Goal: Information Seeking & Learning: Find specific fact

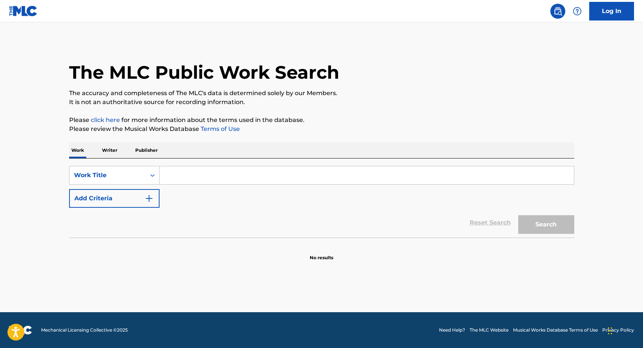
click at [214, 181] on input "Search Form" at bounding box center [366, 176] width 414 height 18
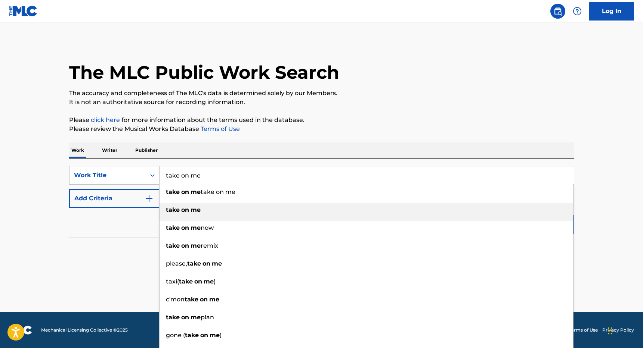
type input "take on me"
click at [193, 212] on strong "me" at bounding box center [195, 209] width 10 height 7
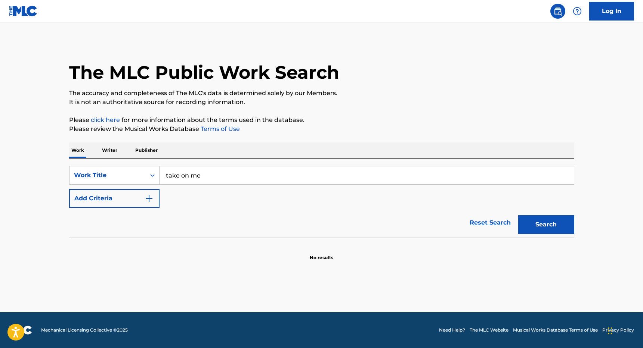
click at [537, 226] on button "Search" at bounding box center [546, 224] width 56 height 19
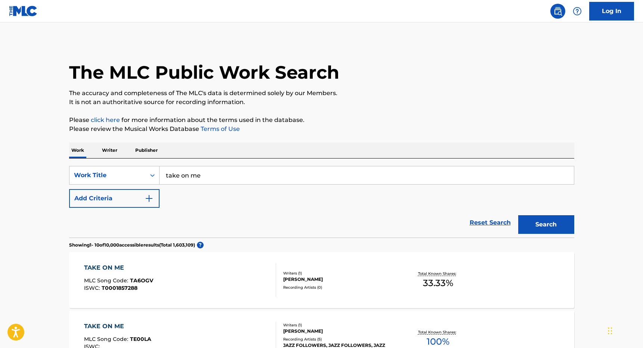
click at [149, 198] on img "Search Form" at bounding box center [149, 198] width 9 height 9
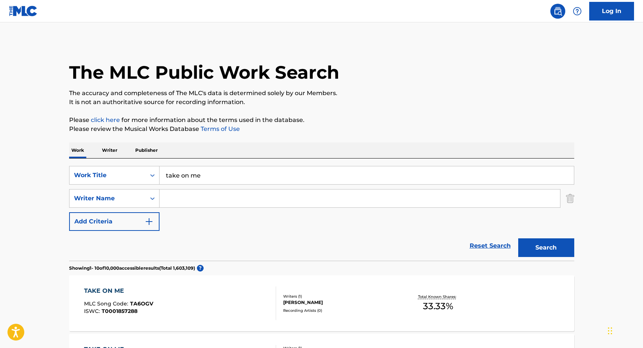
click at [191, 196] on input "Search Form" at bounding box center [359, 199] width 400 height 18
type input "a"
type input "waaktar"
click at [550, 243] on button "Search" at bounding box center [546, 248] width 56 height 19
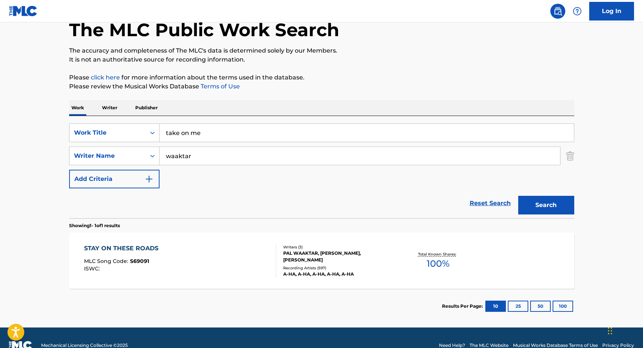
scroll to position [47, 0]
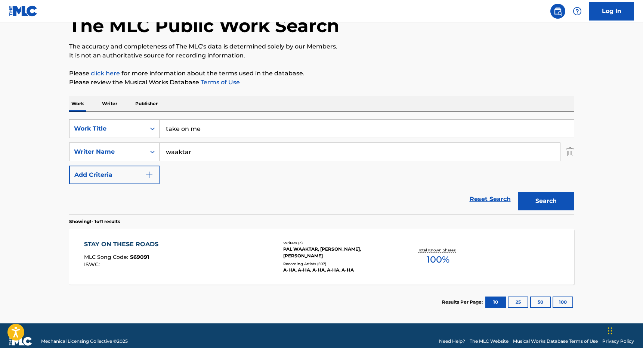
click at [327, 248] on div "PAL WAAKTAR, [PERSON_NAME], [PERSON_NAME]" at bounding box center [339, 252] width 113 height 13
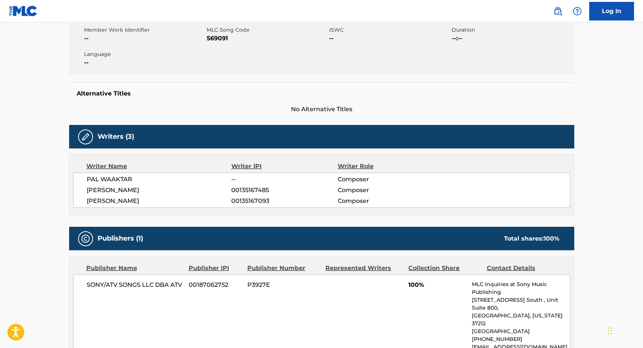
scroll to position [262, 0]
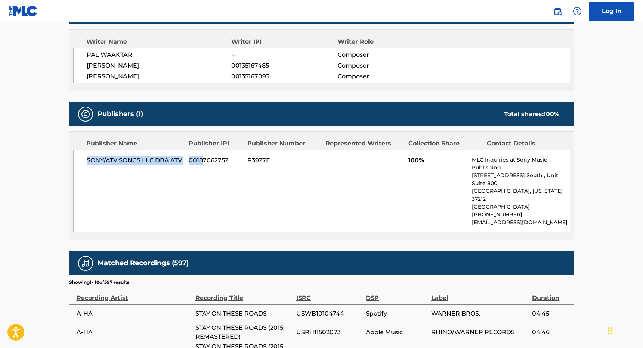
drag, startPoint x: 84, startPoint y: 158, endPoint x: 204, endPoint y: 156, distance: 119.5
click at [204, 156] on div "SONY/ATV SONGS LLC DBA ATV 00187062752 P3927E 100% MLC Inquiries at Sony Music …" at bounding box center [321, 191] width 497 height 83
click at [204, 156] on span "00187062752" at bounding box center [215, 160] width 53 height 9
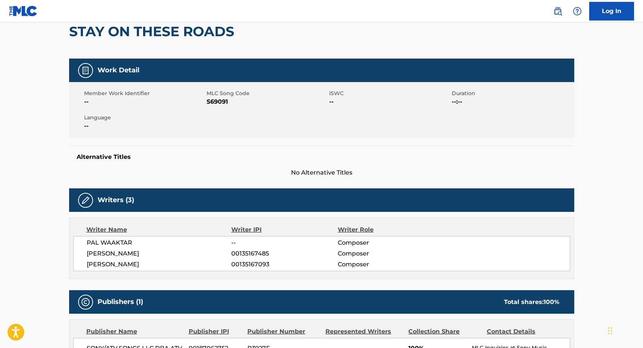
scroll to position [75, 0]
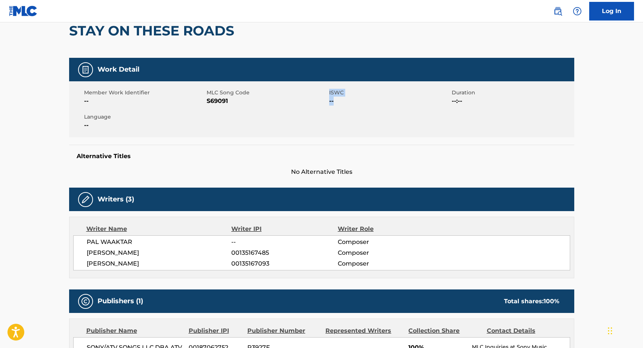
drag, startPoint x: 329, startPoint y: 93, endPoint x: 334, endPoint y: 102, distance: 10.4
click at [334, 102] on div "ISWC --" at bounding box center [390, 97] width 122 height 17
click at [334, 102] on span "--" at bounding box center [389, 101] width 121 height 9
drag, startPoint x: 335, startPoint y: 105, endPoint x: 325, endPoint y: 94, distance: 14.0
click at [325, 94] on div "Member Work Identifier -- MLC Song Code S69091 ISWC -- Duration --:-- Language …" at bounding box center [321, 109] width 505 height 56
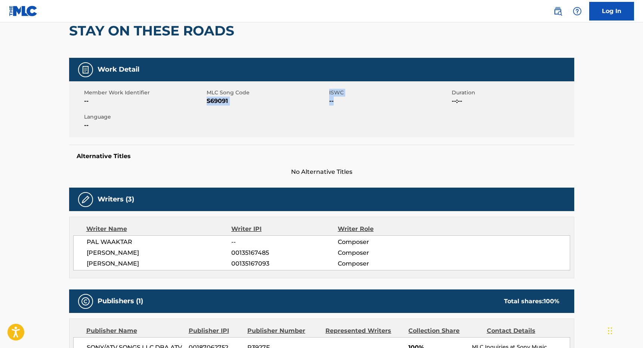
click at [325, 94] on span "MLC Song Code" at bounding box center [266, 93] width 121 height 8
